Goal: Find specific page/section: Find specific page/section

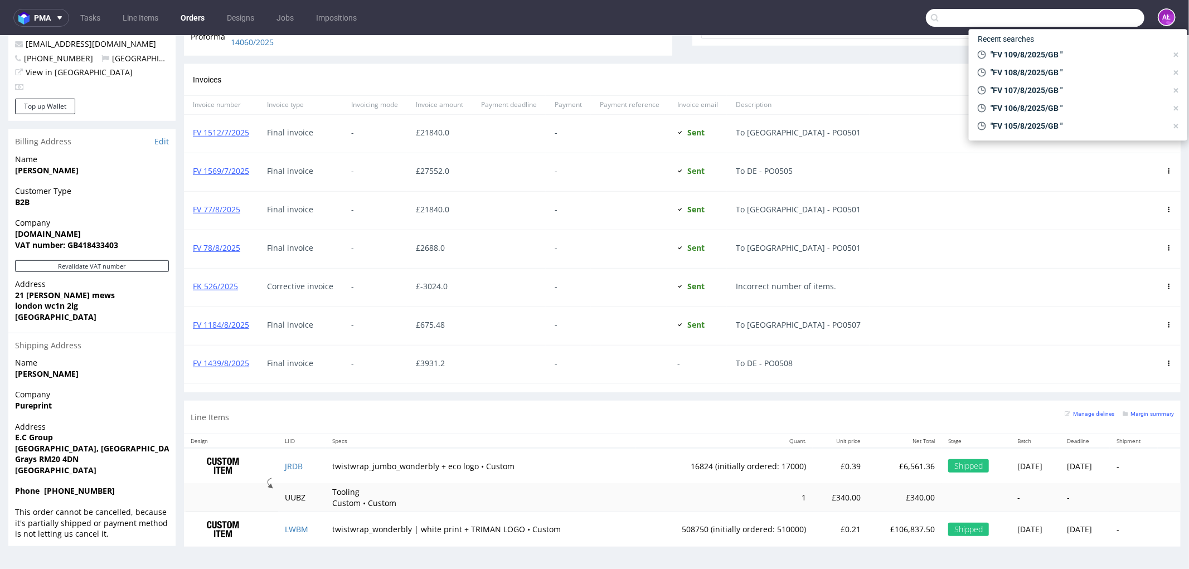
scroll to position [297, 0]
click at [1082, 16] on input "text" at bounding box center [1035, 18] width 219 height 18
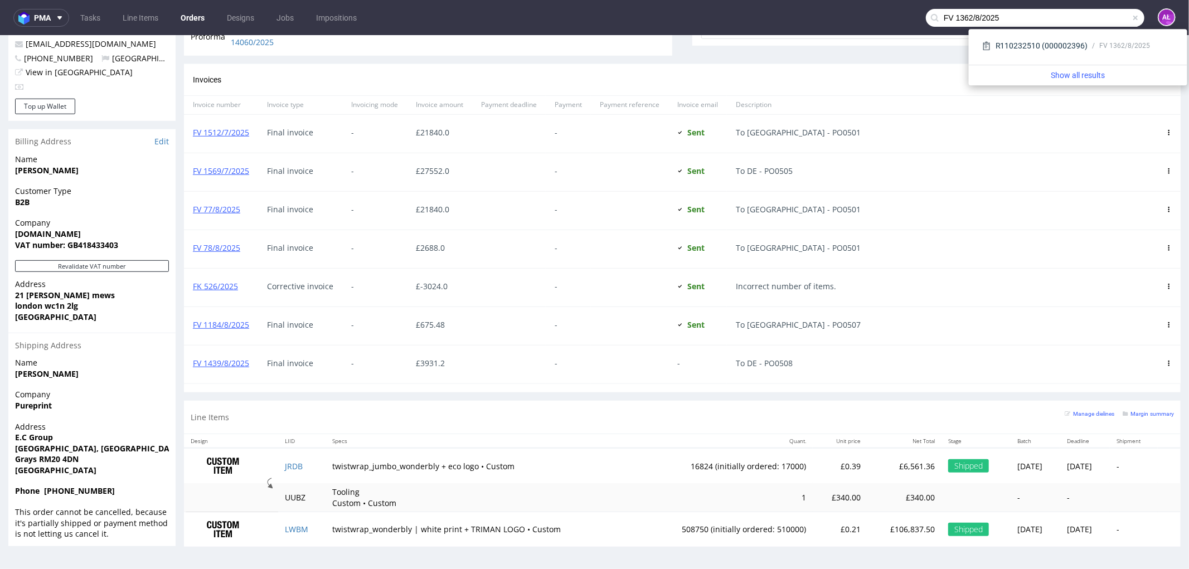
type input "FV 1362/8/2025"
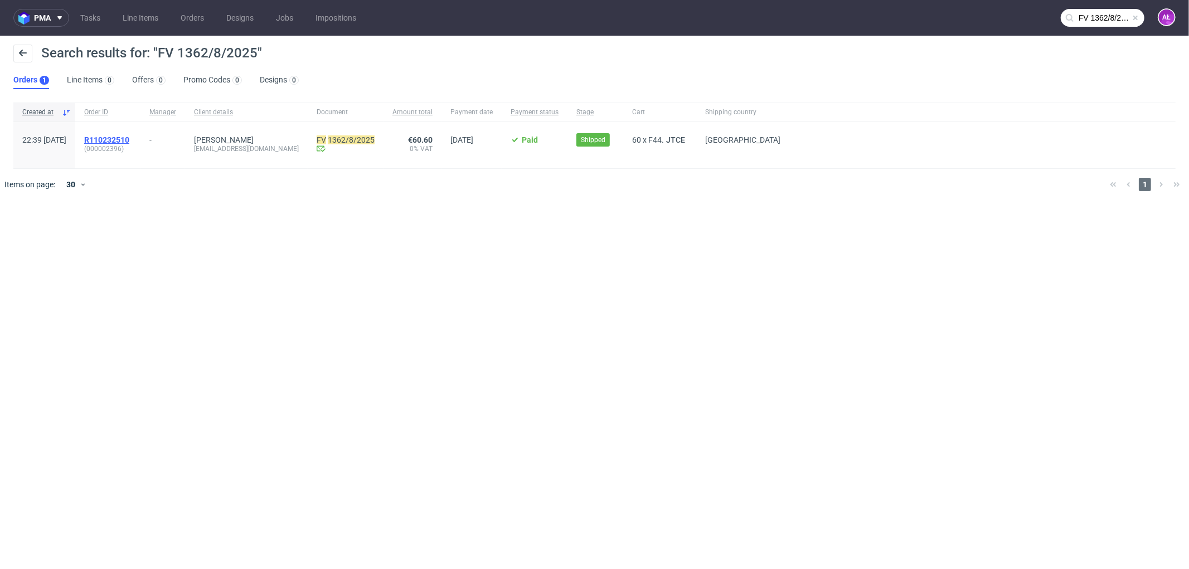
click at [129, 142] on span "R110232510" at bounding box center [106, 139] width 45 height 9
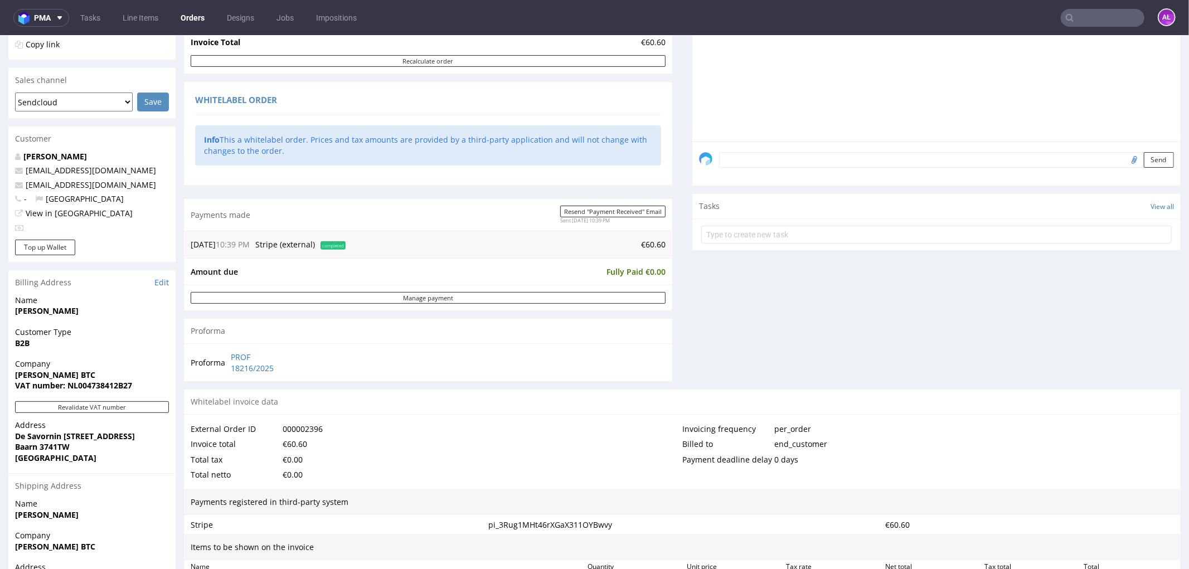
scroll to position [248, 0]
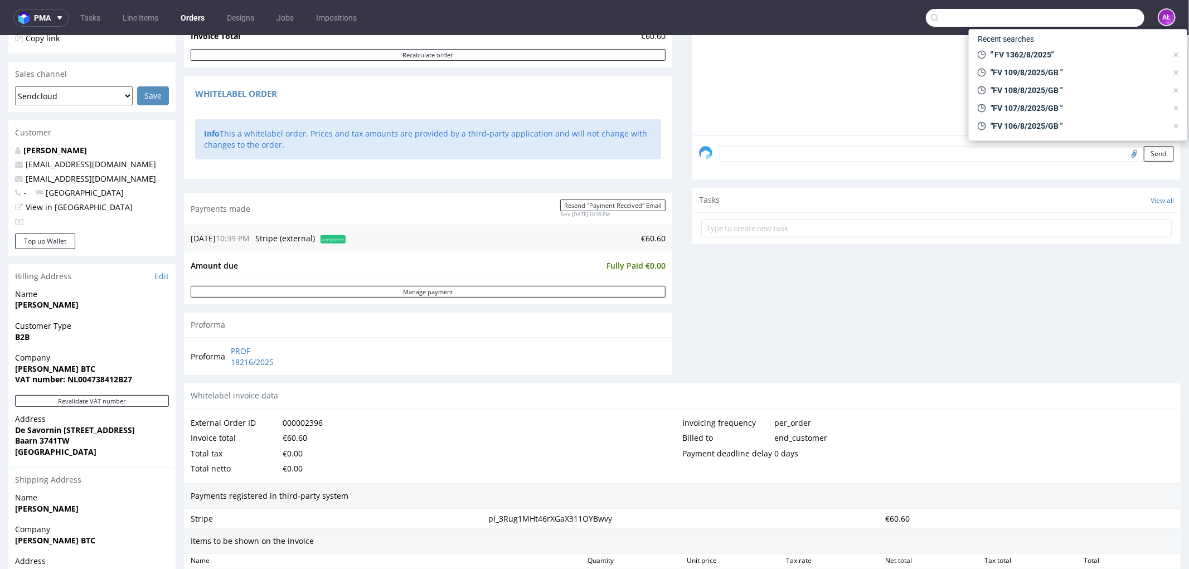
click at [1078, 22] on input "text" at bounding box center [1035, 18] width 219 height 18
paste input "FV 1368/8/2025"
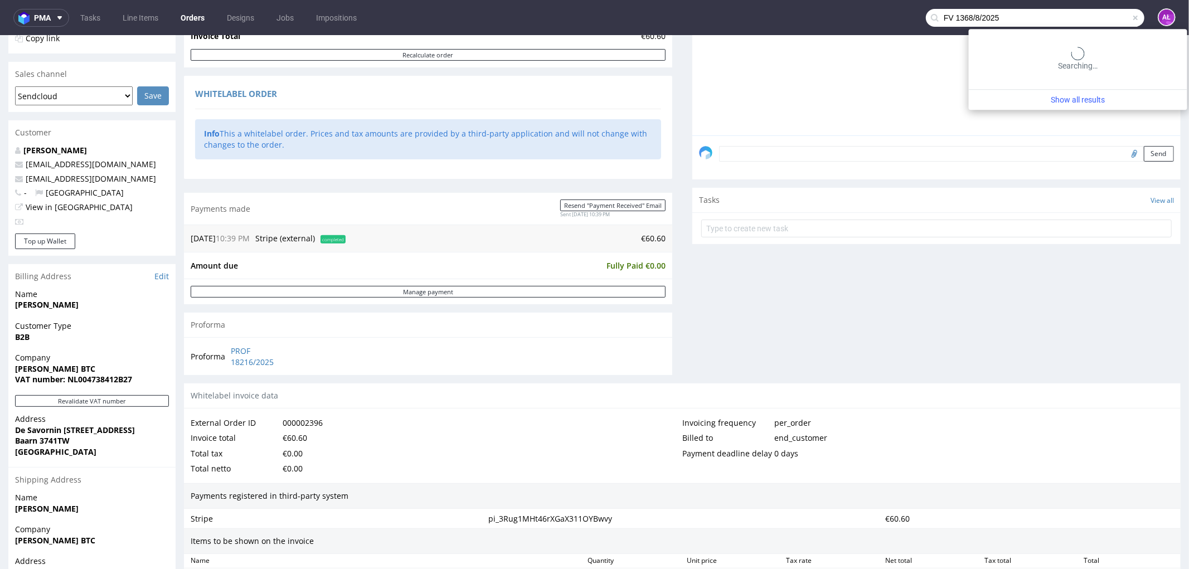
type input "FV 1368/8/2025"
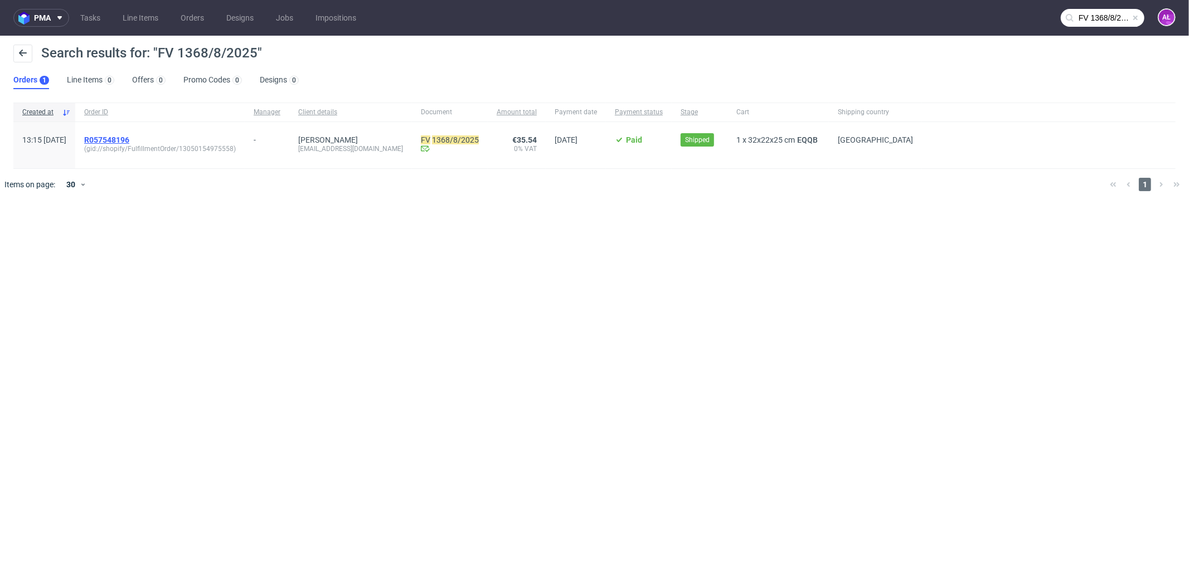
click at [129, 140] on span "R057548196" at bounding box center [106, 139] width 45 height 9
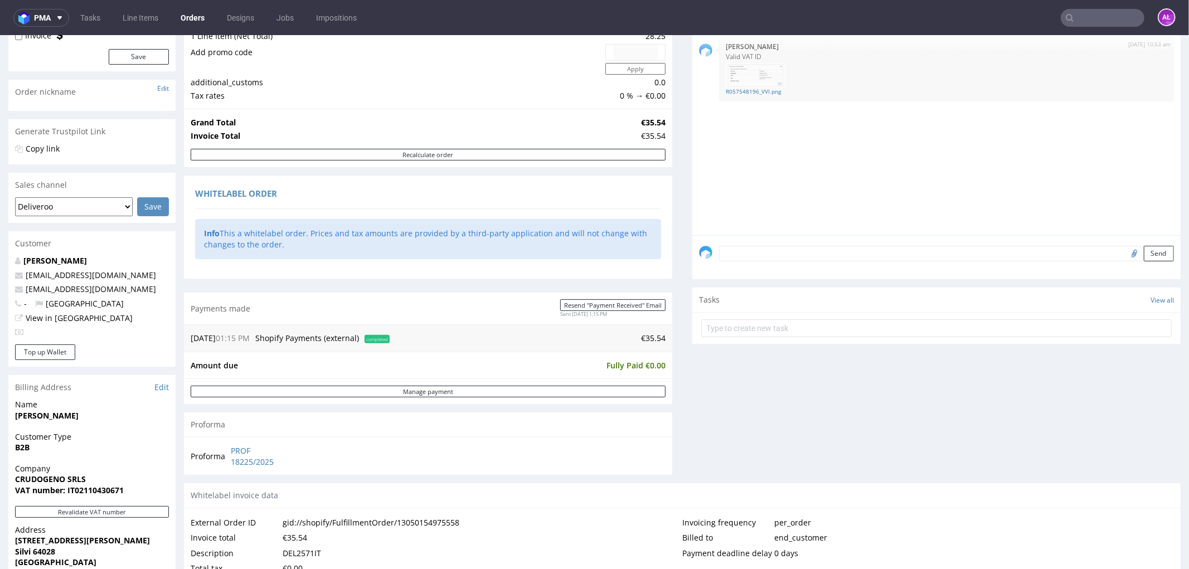
scroll to position [186, 0]
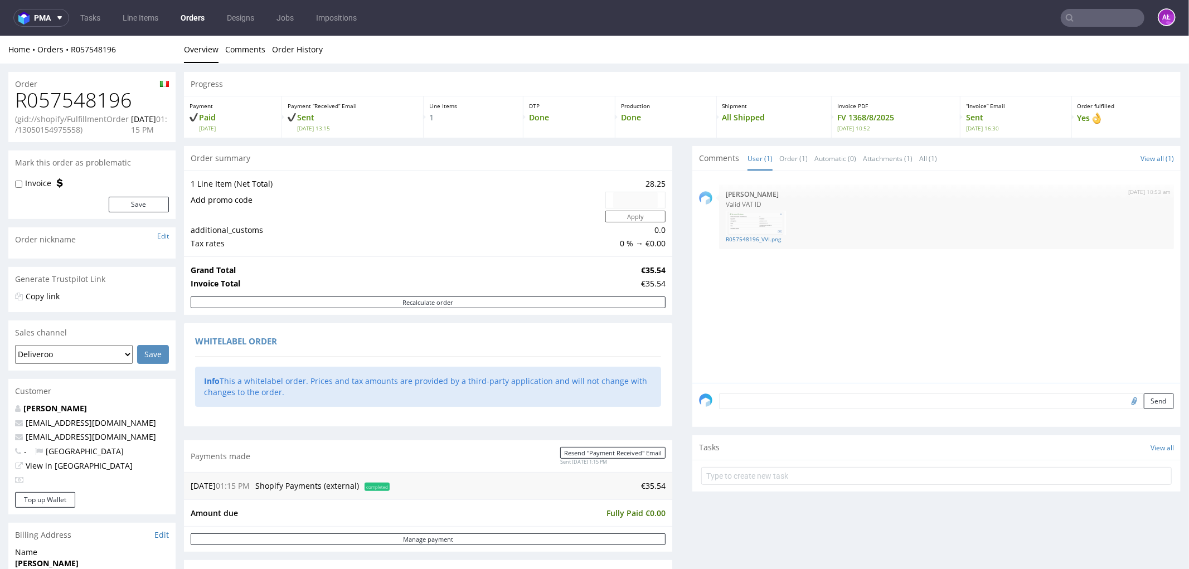
drag, startPoint x: 1063, startPoint y: 0, endPoint x: 1073, endPoint y: 26, distance: 27.5
click at [1073, 26] on input "text" at bounding box center [1103, 18] width 84 height 18
paste input "FV 1392/8/2025"
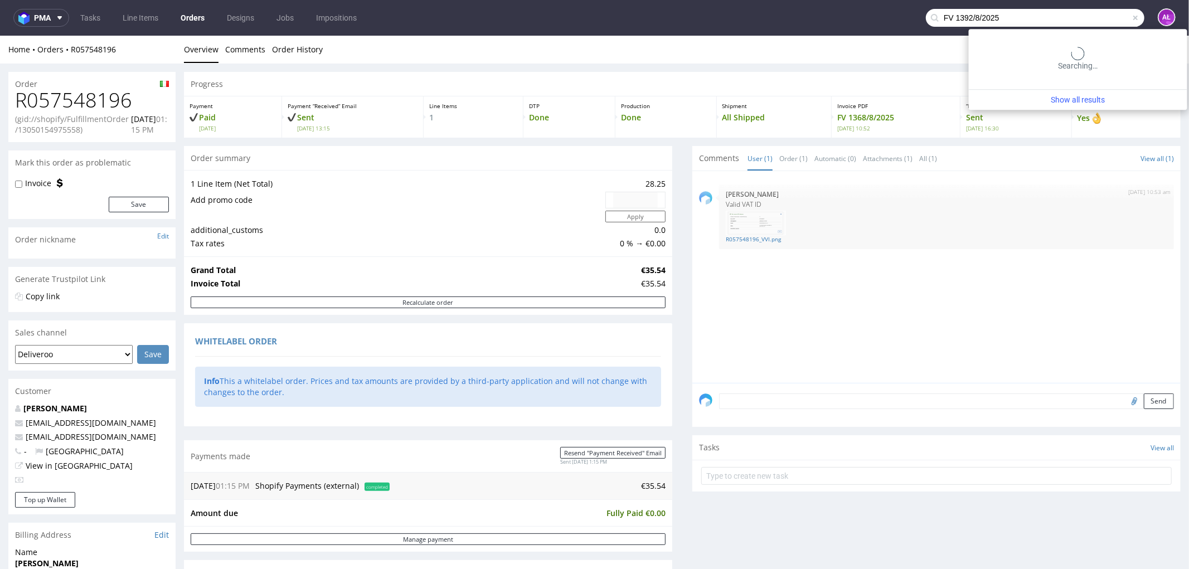
type input "FV 1392/8/2025"
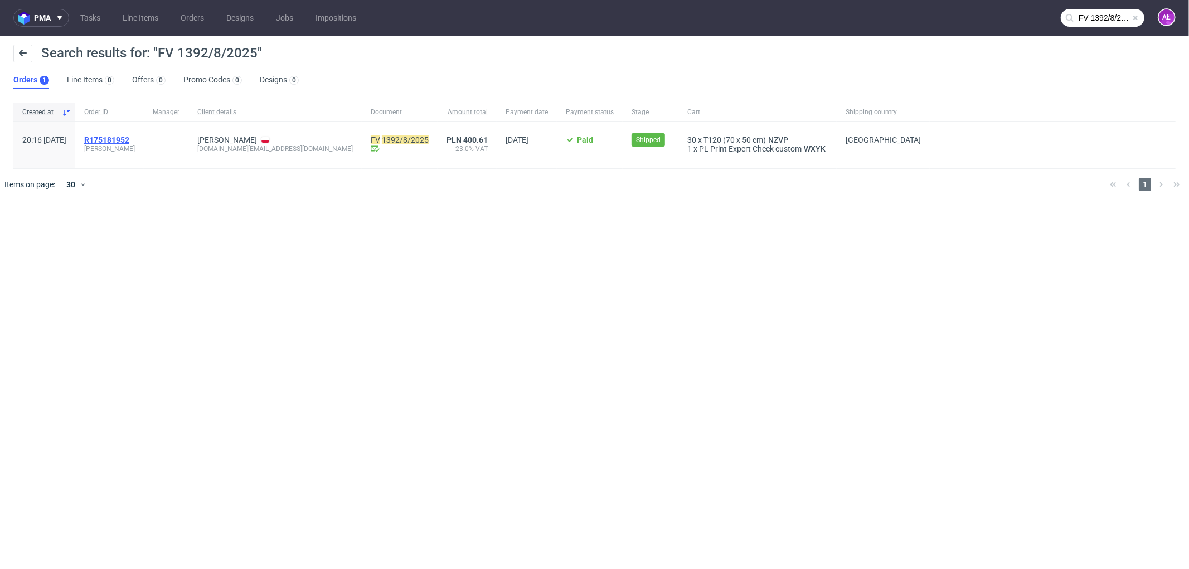
click at [129, 141] on span "R175181952" at bounding box center [106, 139] width 45 height 9
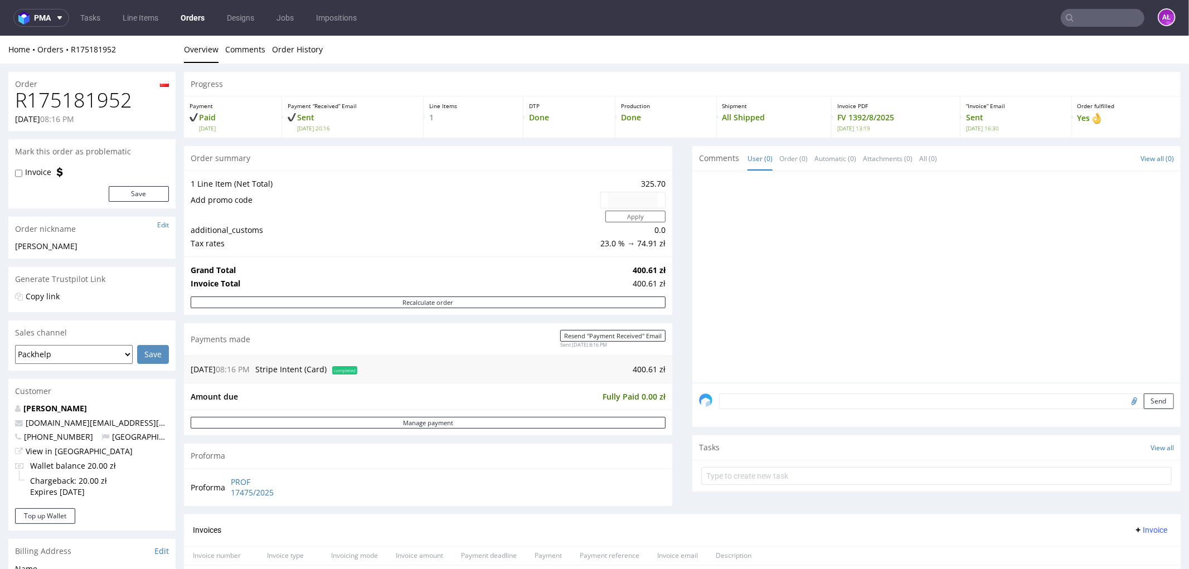
click at [75, 413] on p "[PERSON_NAME]" at bounding box center [92, 408] width 154 height 11
